Goal: Find specific page/section: Find specific page/section

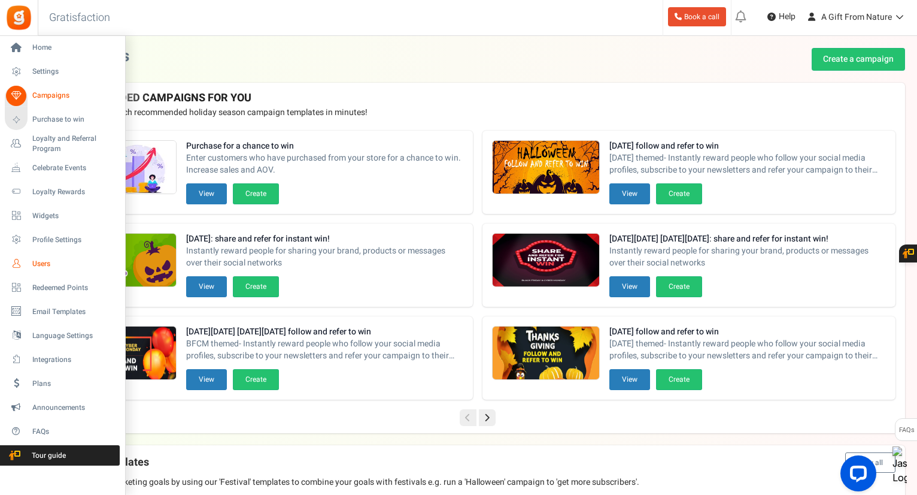
click at [41, 272] on link "Users" at bounding box center [62, 263] width 115 height 20
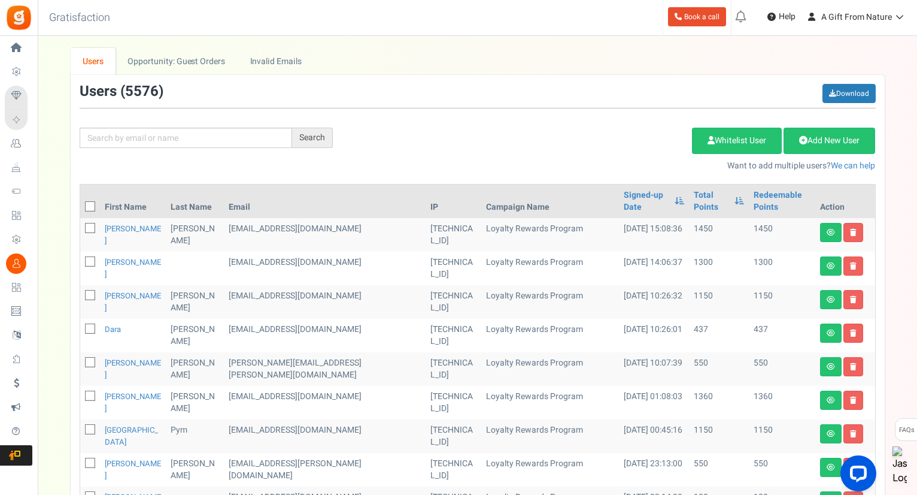
click at [258, 152] on div "Search Add Etsy Order Delete Selected Users Import Users Spam Protection Subtra…" at bounding box center [478, 128] width 814 height 88
click at [258, 145] on input "text" at bounding box center [186, 138] width 213 height 20
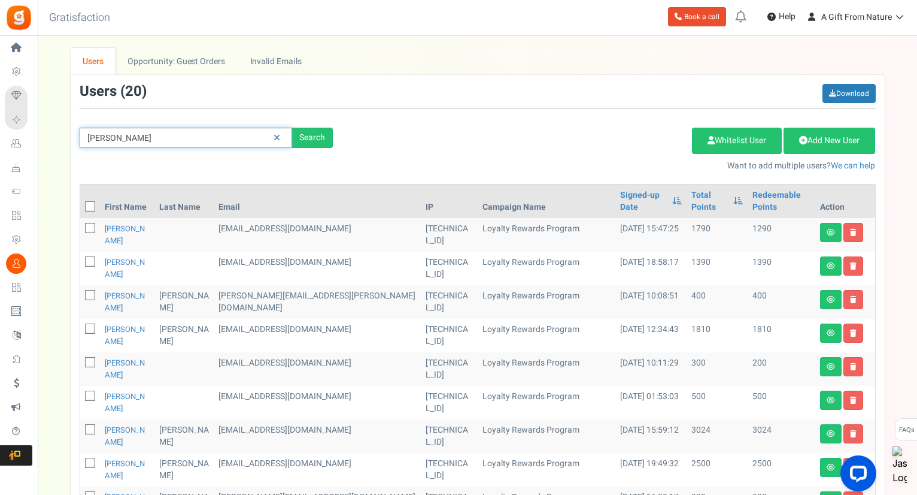
click at [90, 140] on input "[PERSON_NAME]" at bounding box center [186, 138] width 213 height 20
type input "[PERSON_NAME]"
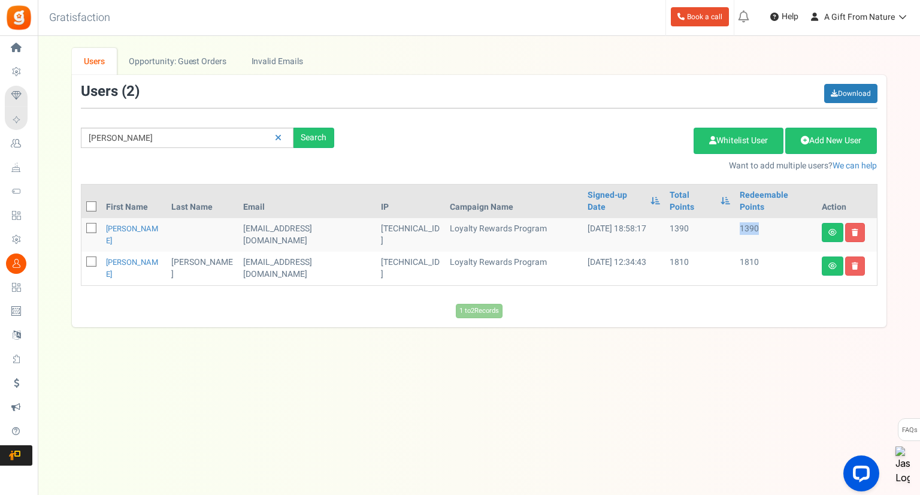
drag, startPoint x: 731, startPoint y: 217, endPoint x: 758, endPoint y: 219, distance: 27.0
click at [758, 219] on td "1390" at bounding box center [776, 235] width 82 height 34
drag, startPoint x: 729, startPoint y: 241, endPoint x: 762, endPoint y: 245, distance: 32.5
click at [762, 252] on td "1810" at bounding box center [776, 269] width 82 height 34
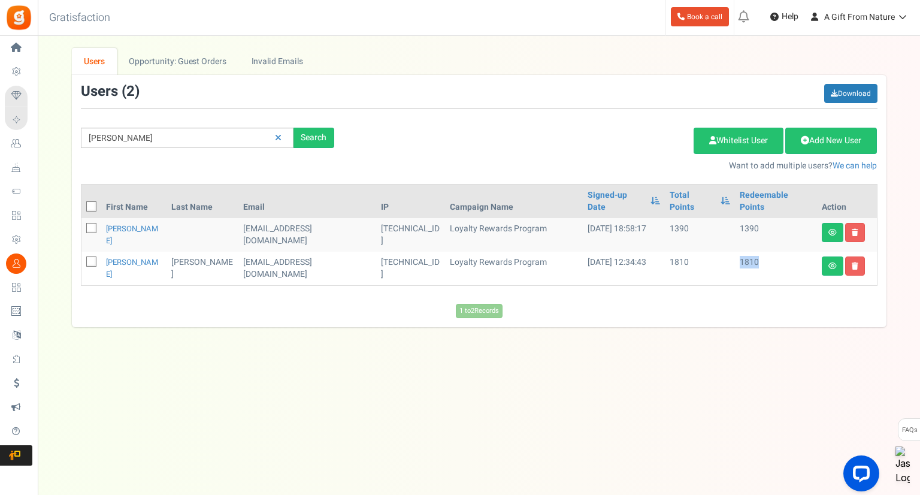
click at [762, 252] on td "1810" at bounding box center [776, 269] width 82 height 34
click at [128, 223] on link "[PERSON_NAME]" at bounding box center [132, 234] width 52 height 23
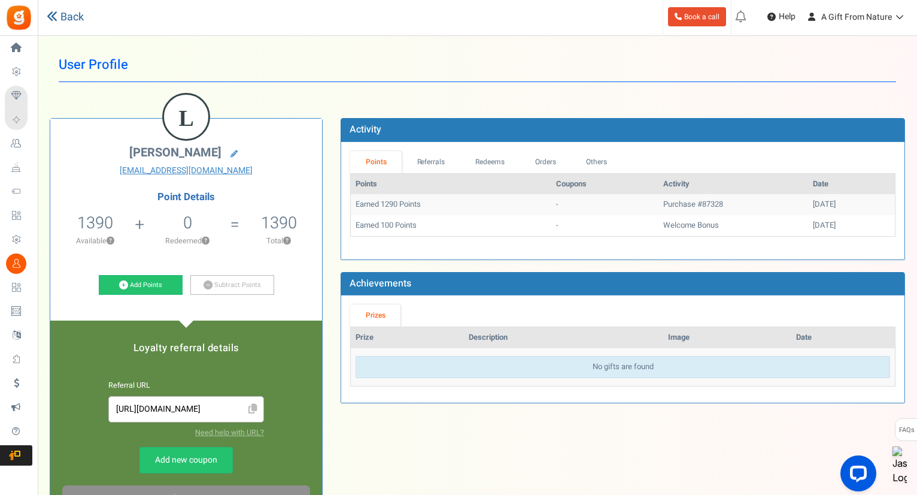
click at [59, 19] on link "Back" at bounding box center [65, 18] width 37 height 16
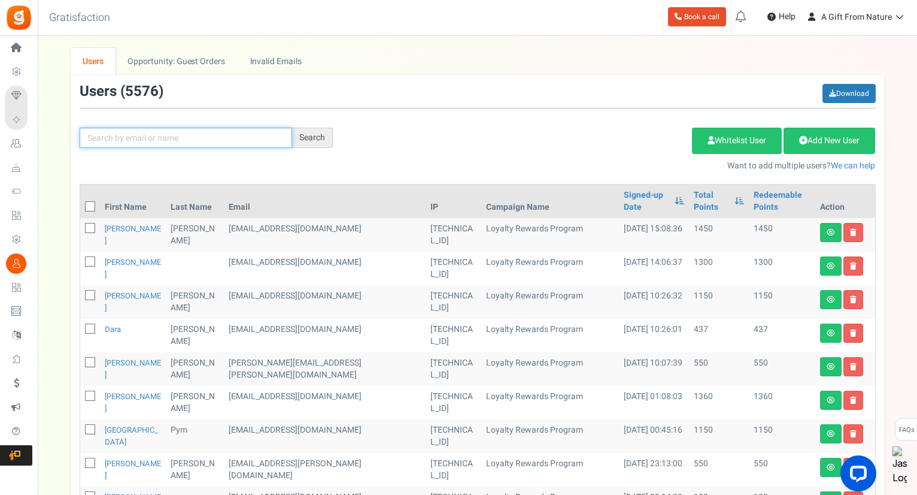
click at [187, 146] on input "text" at bounding box center [186, 138] width 213 height 20
type input "[PERSON_NAME]"
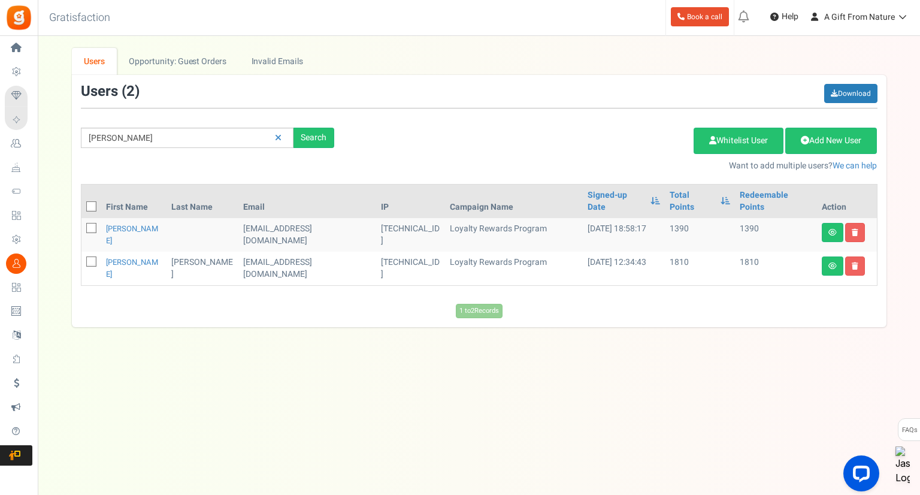
click at [15, 16] on img at bounding box center [18, 17] width 27 height 27
